Goal: Transaction & Acquisition: Purchase product/service

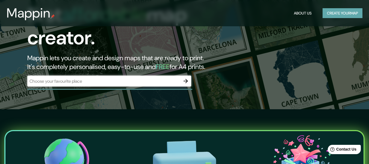
click at [348, 10] on button "Create your map" at bounding box center [343, 13] width 40 height 10
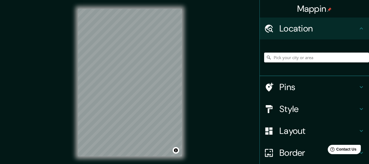
click at [304, 59] on input "Pick your city or area" at bounding box center [316, 58] width 105 height 10
click at [291, 62] on input "[GEOGRAPHIC_DATA], [GEOGRAPHIC_DATA], [GEOGRAPHIC_DATA]" at bounding box center [316, 58] width 105 height 10
click at [290, 60] on input "[GEOGRAPHIC_DATA], [GEOGRAPHIC_DATA], [GEOGRAPHIC_DATA]" at bounding box center [316, 58] width 105 height 10
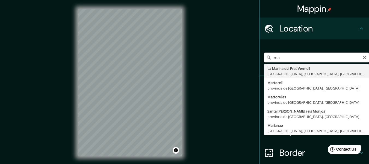
type input "m"
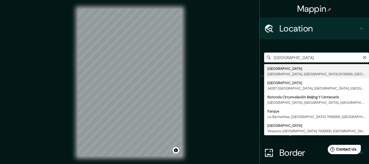
type input "[GEOGRAPHIC_DATA], [PERSON_NAME][GEOGRAPHIC_DATA], [GEOGRAPHIC_DATA][PERSON_NAM…"
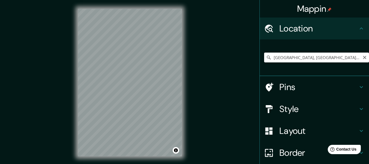
click at [283, 54] on input "[GEOGRAPHIC_DATA], [PERSON_NAME][GEOGRAPHIC_DATA], [GEOGRAPHIC_DATA][PERSON_NAM…" at bounding box center [316, 58] width 105 height 10
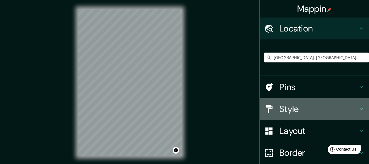
click at [294, 109] on h4 "Style" at bounding box center [319, 108] width 79 height 11
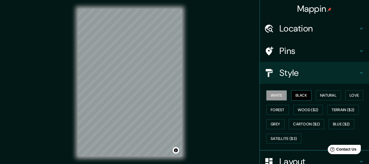
click at [295, 94] on button "Black" at bounding box center [302, 95] width 21 height 10
click at [316, 95] on button "Natural" at bounding box center [328, 95] width 25 height 10
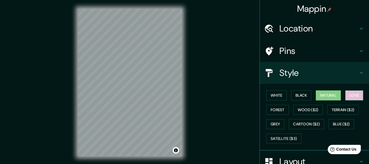
click at [351, 95] on button "Love" at bounding box center [355, 95] width 18 height 10
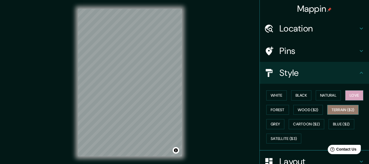
click at [343, 114] on button "Terrain ($2)" at bounding box center [344, 110] width 32 height 10
click at [358, 102] on div "White Black Natural Love Forest Wood ($2) Terrain ($2) Grey Cartoon ($2) Blue (…" at bounding box center [316, 116] width 105 height 57
click at [357, 97] on button "Love" at bounding box center [355, 95] width 18 height 10
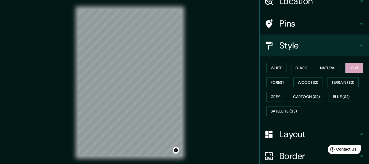
click at [301, 136] on h4 "Layout" at bounding box center [319, 134] width 79 height 11
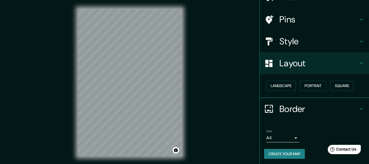
scroll to position [33, 0]
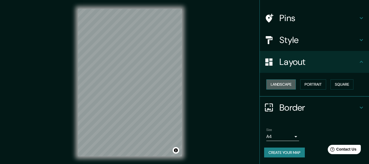
click at [287, 84] on button "Landscape" at bounding box center [282, 84] width 30 height 10
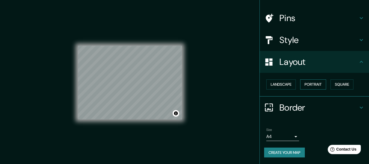
click at [314, 84] on button "Portrait" at bounding box center [314, 84] width 26 height 10
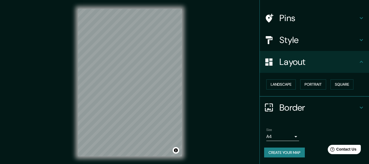
click at [282, 140] on body "Mappin Location Quito, Puente Alto, Región Metropolitana de Santiago 8150000, C…" at bounding box center [184, 82] width 369 height 164
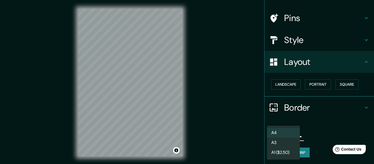
drag, startPoint x: 323, startPoint y: 125, endPoint x: 317, endPoint y: 118, distance: 8.7
click at [323, 124] on div at bounding box center [187, 82] width 374 height 164
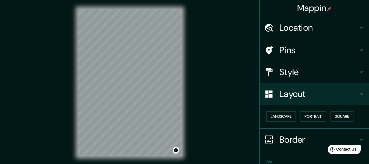
scroll to position [0, 0]
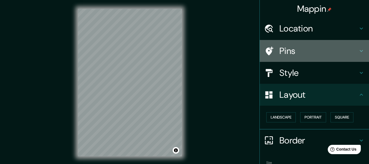
click at [293, 50] on h4 "Pins" at bounding box center [319, 50] width 79 height 11
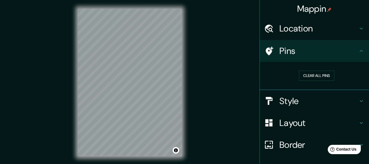
click at [295, 52] on h4 "Pins" at bounding box center [319, 50] width 79 height 11
click at [282, 96] on h4 "Style" at bounding box center [319, 100] width 79 height 11
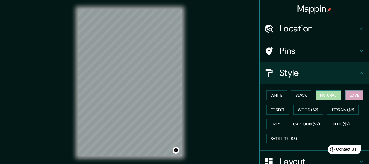
click at [324, 99] on button "Natural" at bounding box center [328, 95] width 25 height 10
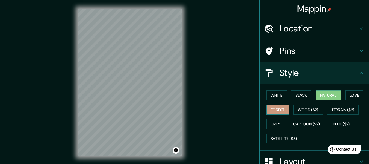
click at [272, 111] on button "Forest" at bounding box center [278, 110] width 23 height 10
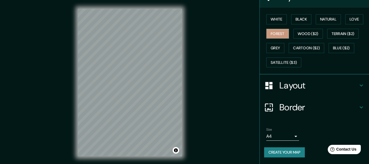
click at [317, 88] on h4 "Layout" at bounding box center [319, 85] width 79 height 11
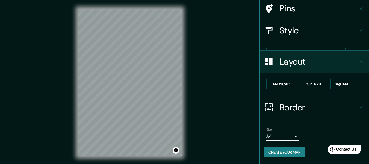
scroll to position [33, 0]
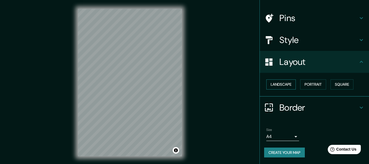
click at [285, 85] on button "Landscape" at bounding box center [282, 84] width 30 height 10
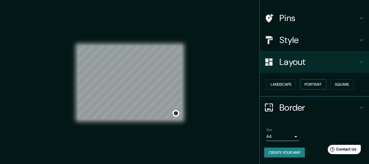
click at [304, 83] on button "Portrait" at bounding box center [314, 84] width 26 height 10
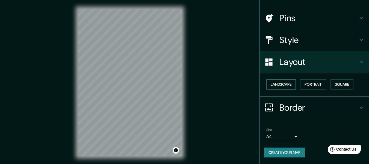
click at [281, 82] on button "Landscape" at bounding box center [282, 84] width 30 height 10
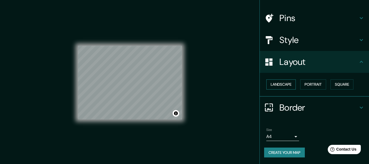
click at [283, 84] on button "Landscape" at bounding box center [282, 84] width 30 height 10
click at [301, 85] on button "Portrait" at bounding box center [314, 84] width 26 height 10
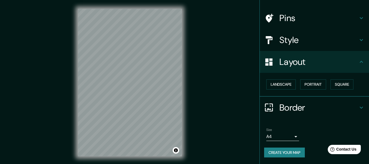
click at [231, 57] on div "Mappin Location Quito, Puente Alto, Región Metropolitana de Santiago 8150000, C…" at bounding box center [184, 87] width 369 height 174
click at [299, 45] on div "Style" at bounding box center [314, 40] width 109 height 22
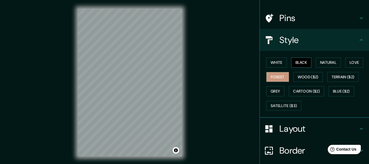
click at [293, 62] on button "Black" at bounding box center [302, 62] width 21 height 10
click at [270, 65] on button "White" at bounding box center [277, 62] width 21 height 10
click at [275, 79] on button "Forest" at bounding box center [278, 77] width 23 height 10
click at [346, 62] on button "Love" at bounding box center [355, 62] width 18 height 10
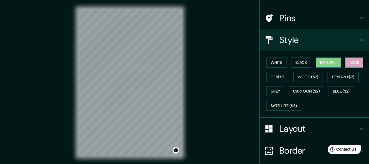
click at [327, 62] on button "Natural" at bounding box center [328, 62] width 25 height 10
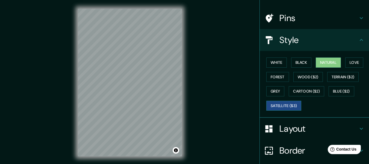
click at [284, 104] on button "Satellite ($3)" at bounding box center [284, 106] width 35 height 10
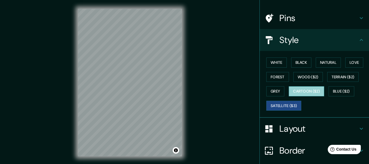
click at [305, 91] on button "Cartoon ($2)" at bounding box center [307, 91] width 36 height 10
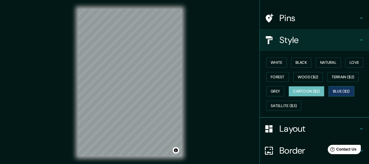
click at [337, 91] on button "Blue ($2)" at bounding box center [342, 91] width 26 height 10
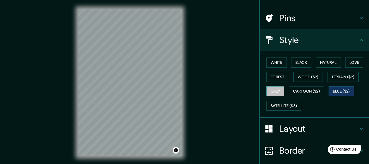
click at [278, 92] on button "Grey" at bounding box center [276, 91] width 18 height 10
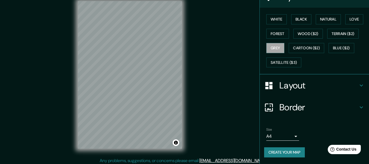
scroll to position [10, 0]
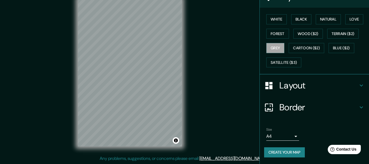
click at [281, 152] on button "Create your map" at bounding box center [284, 152] width 41 height 10
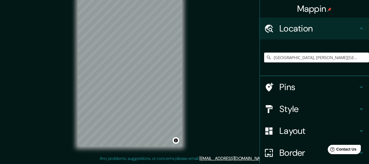
click at [282, 62] on div "[GEOGRAPHIC_DATA], [PERSON_NAME][GEOGRAPHIC_DATA], [GEOGRAPHIC_DATA][PERSON_NAM…" at bounding box center [316, 57] width 105 height 27
click at [284, 57] on input "[GEOGRAPHIC_DATA], [PERSON_NAME][GEOGRAPHIC_DATA], [GEOGRAPHIC_DATA][PERSON_NAM…" at bounding box center [316, 58] width 105 height 10
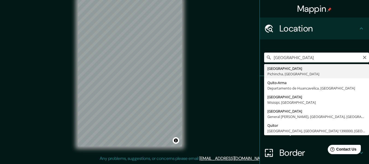
type input "[GEOGRAPHIC_DATA], [GEOGRAPHIC_DATA], [GEOGRAPHIC_DATA]"
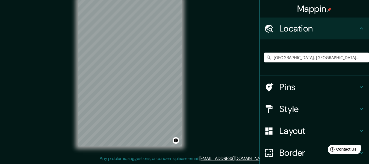
click at [291, 112] on h4 "Style" at bounding box center [319, 108] width 79 height 11
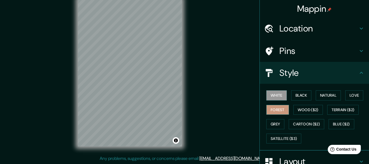
click at [279, 110] on button "Forest" at bounding box center [278, 110] width 23 height 10
click at [210, 23] on div "Mappin Location [GEOGRAPHIC_DATA], [GEOGRAPHIC_DATA], [GEOGRAPHIC_DATA] Pins St…" at bounding box center [184, 77] width 369 height 174
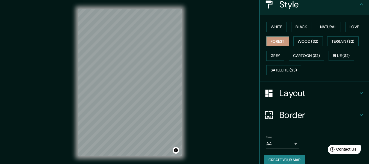
scroll to position [76, 0]
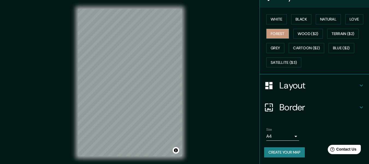
click at [290, 154] on button "Create your map" at bounding box center [284, 152] width 41 height 10
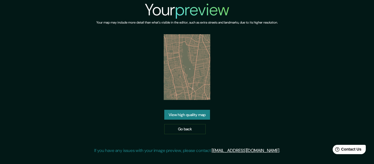
click at [190, 115] on link "View high quality map" at bounding box center [187, 115] width 46 height 10
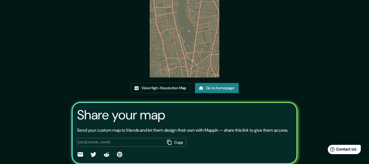
scroll to position [55, 0]
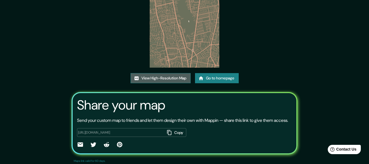
click at [180, 74] on link "View High-Resolution Map" at bounding box center [161, 78] width 60 height 10
